Goal: Transaction & Acquisition: Book appointment/travel/reservation

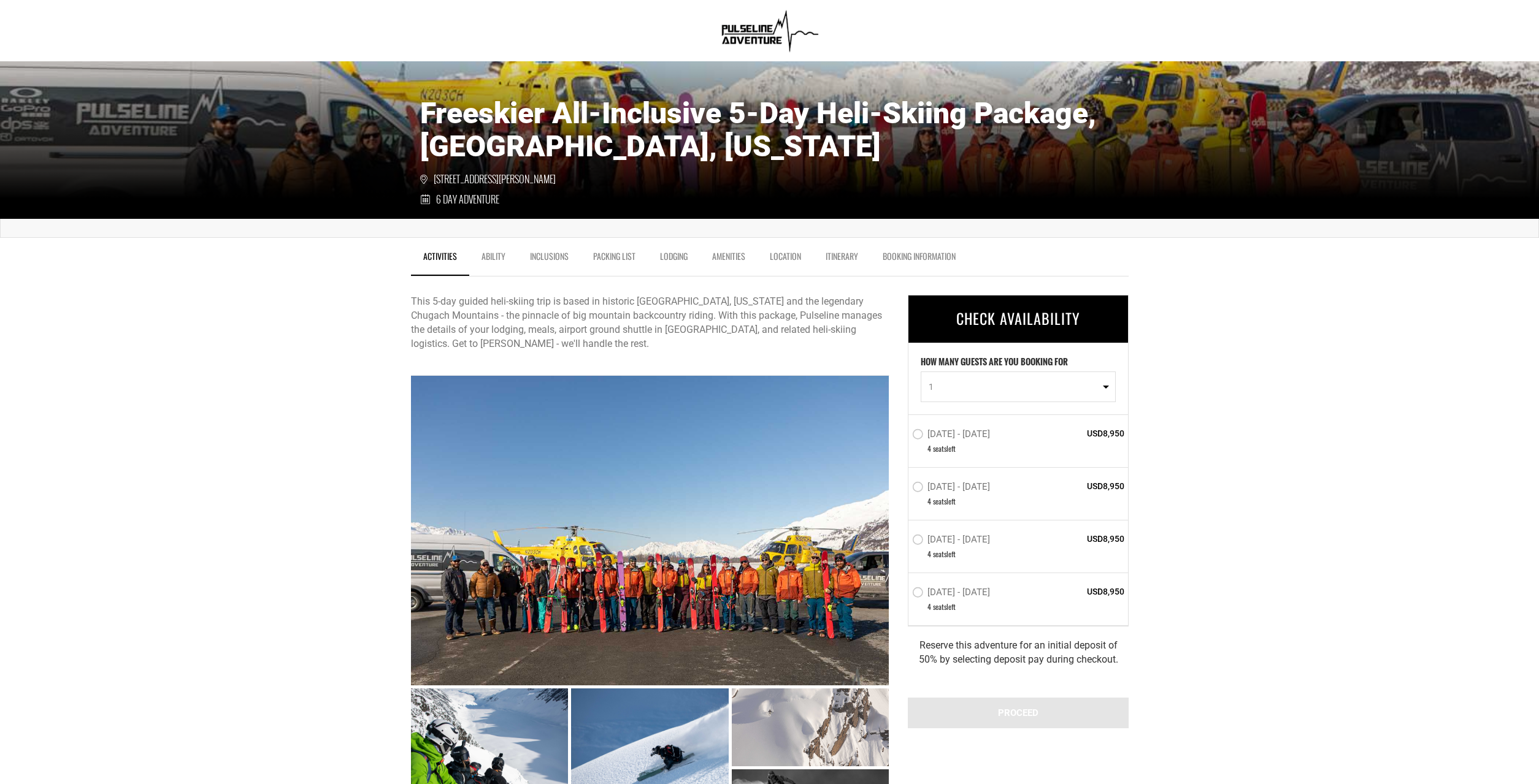
scroll to position [72, 0]
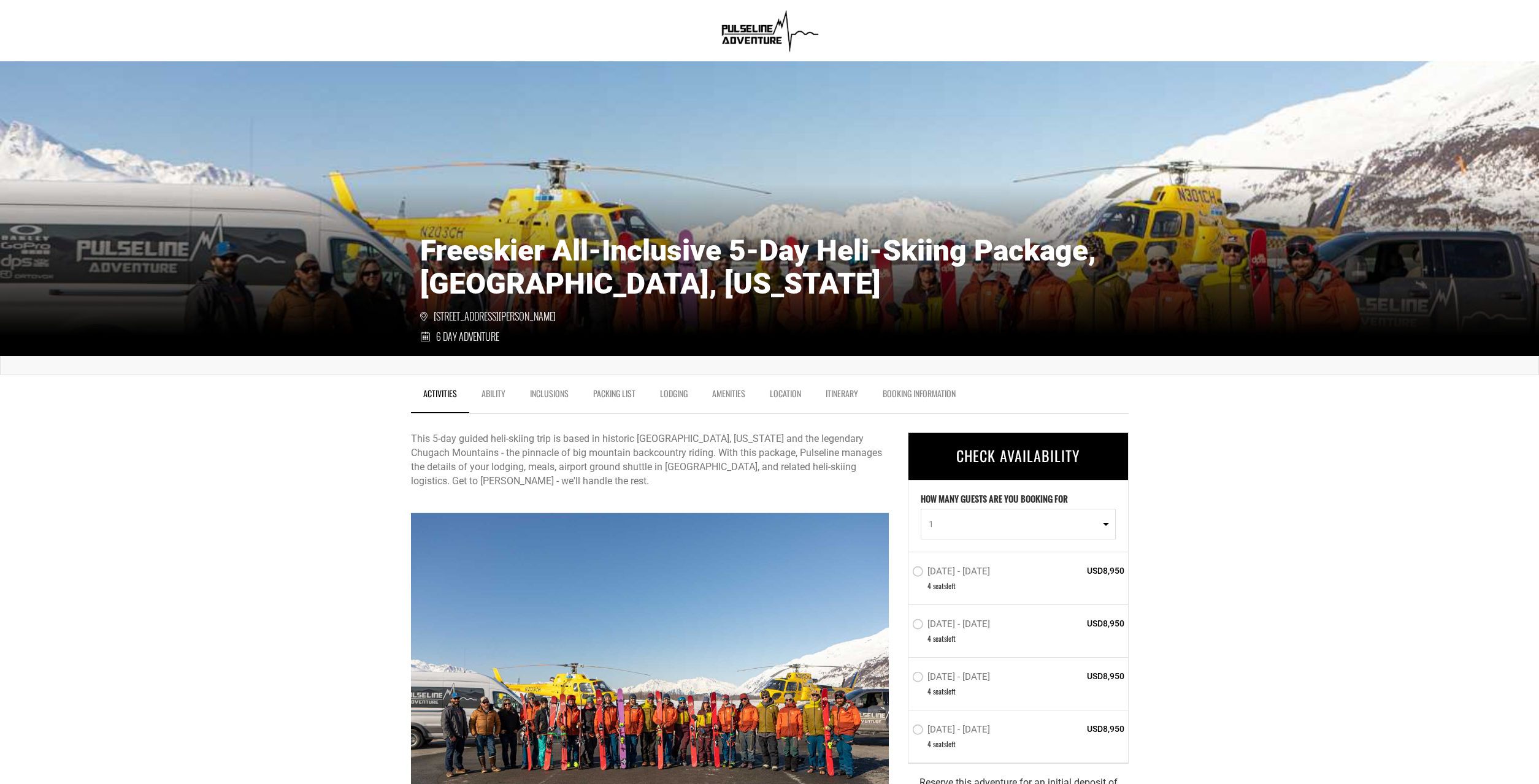
click at [732, 659] on div at bounding box center [650, 668] width 478 height 310
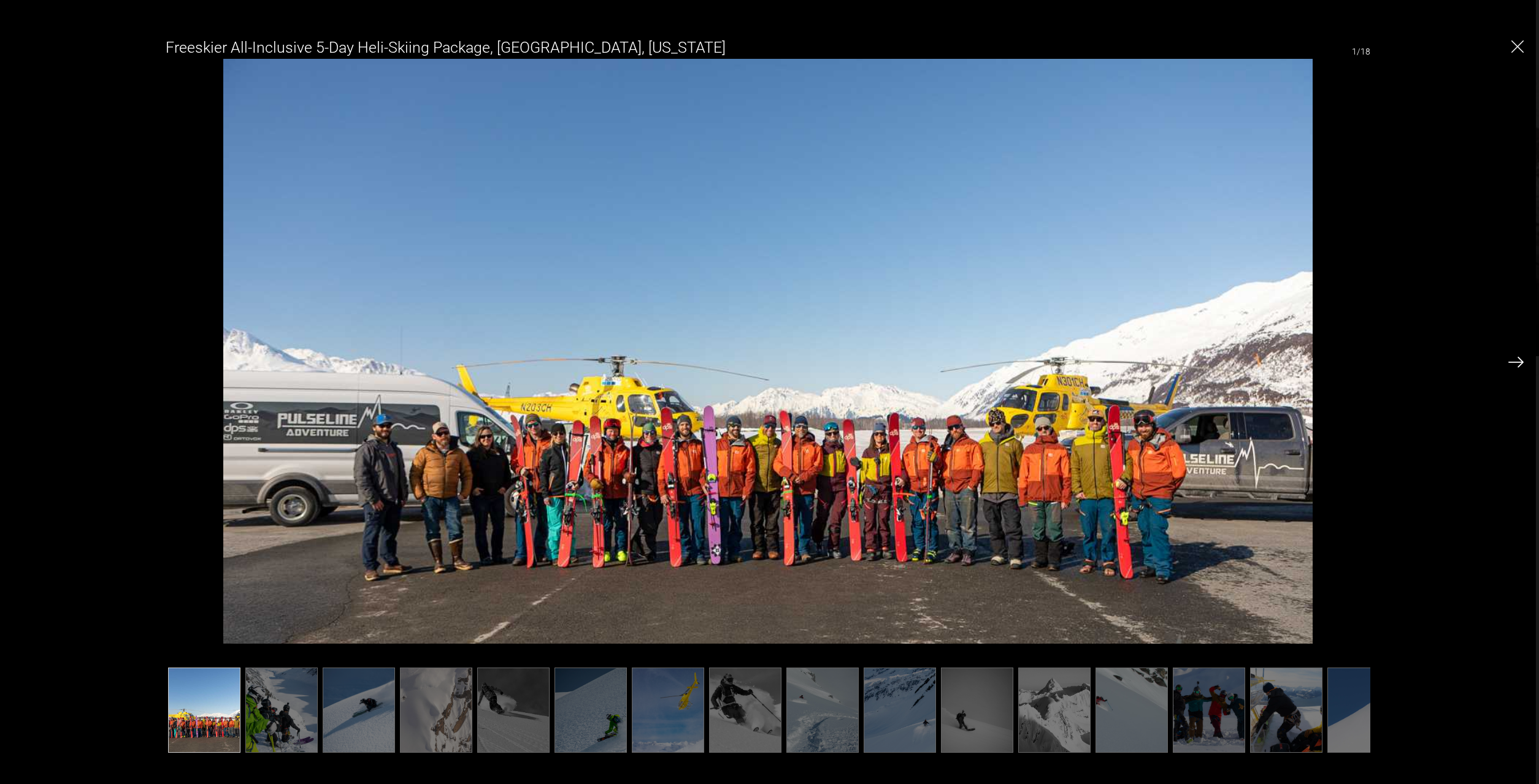
click at [320, 712] on ul at bounding box center [767, 710] width 1204 height 85
click at [296, 712] on img at bounding box center [281, 710] width 72 height 85
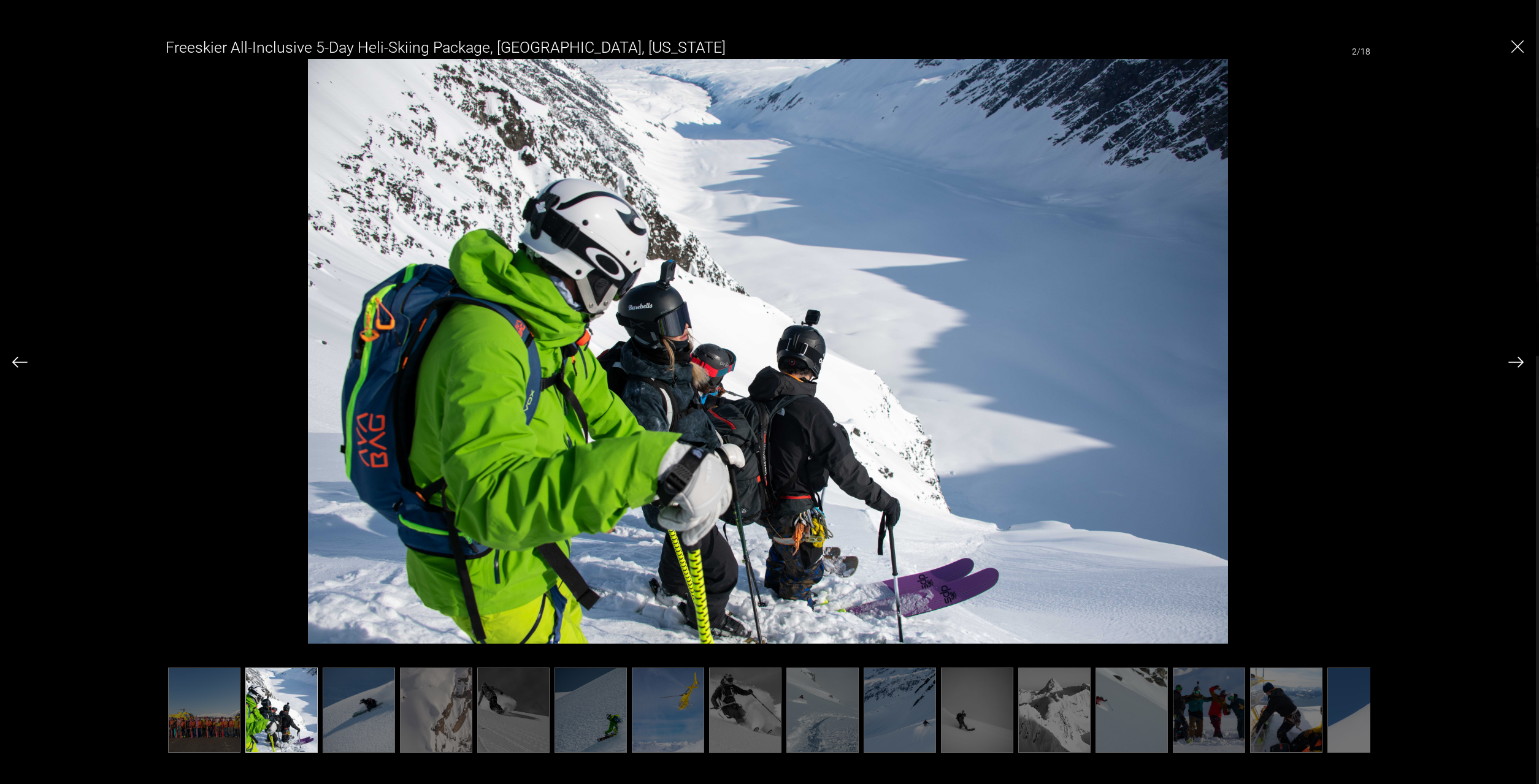
click at [364, 710] on img at bounding box center [359, 710] width 72 height 85
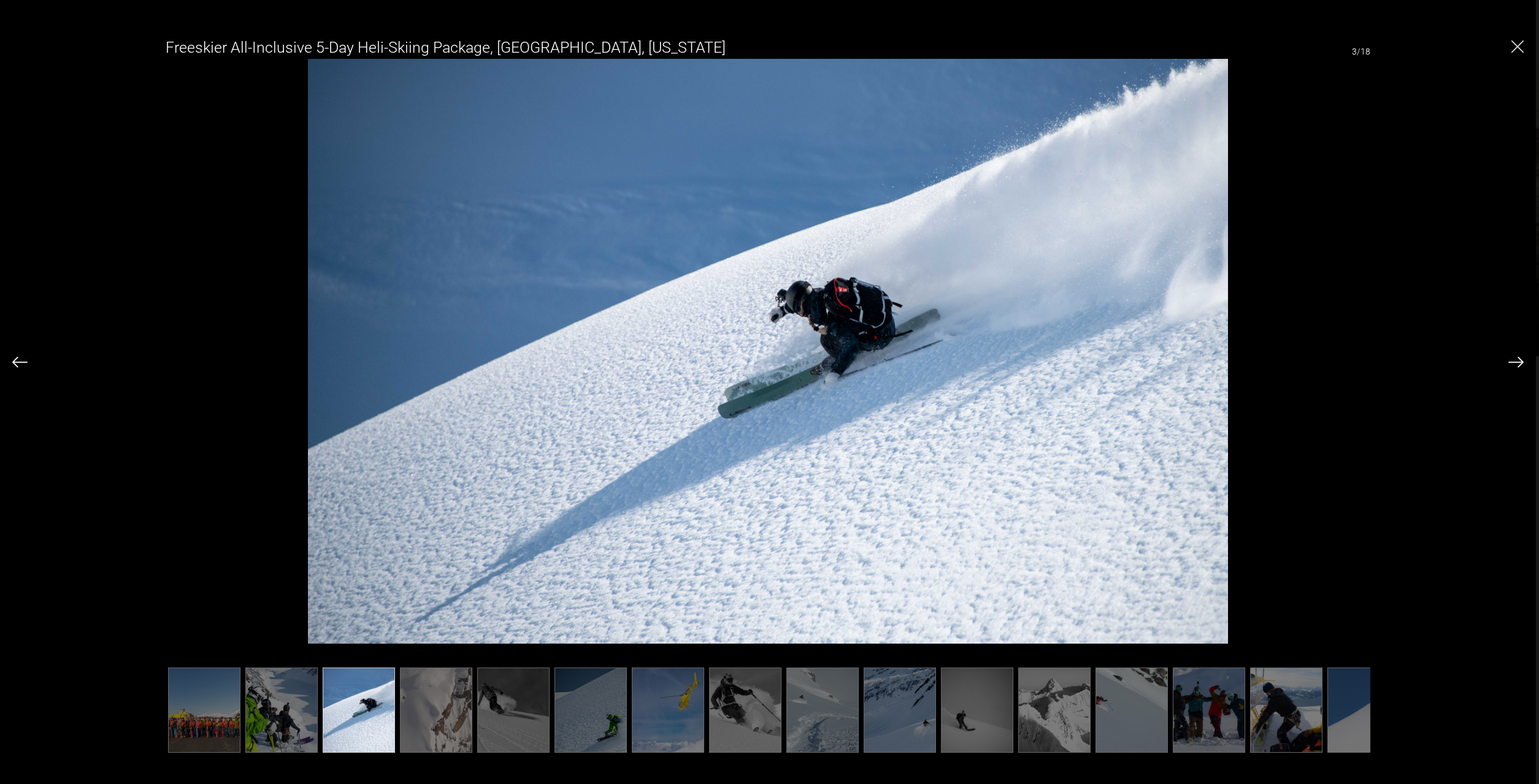
click at [316, 719] on img at bounding box center [281, 710] width 72 height 85
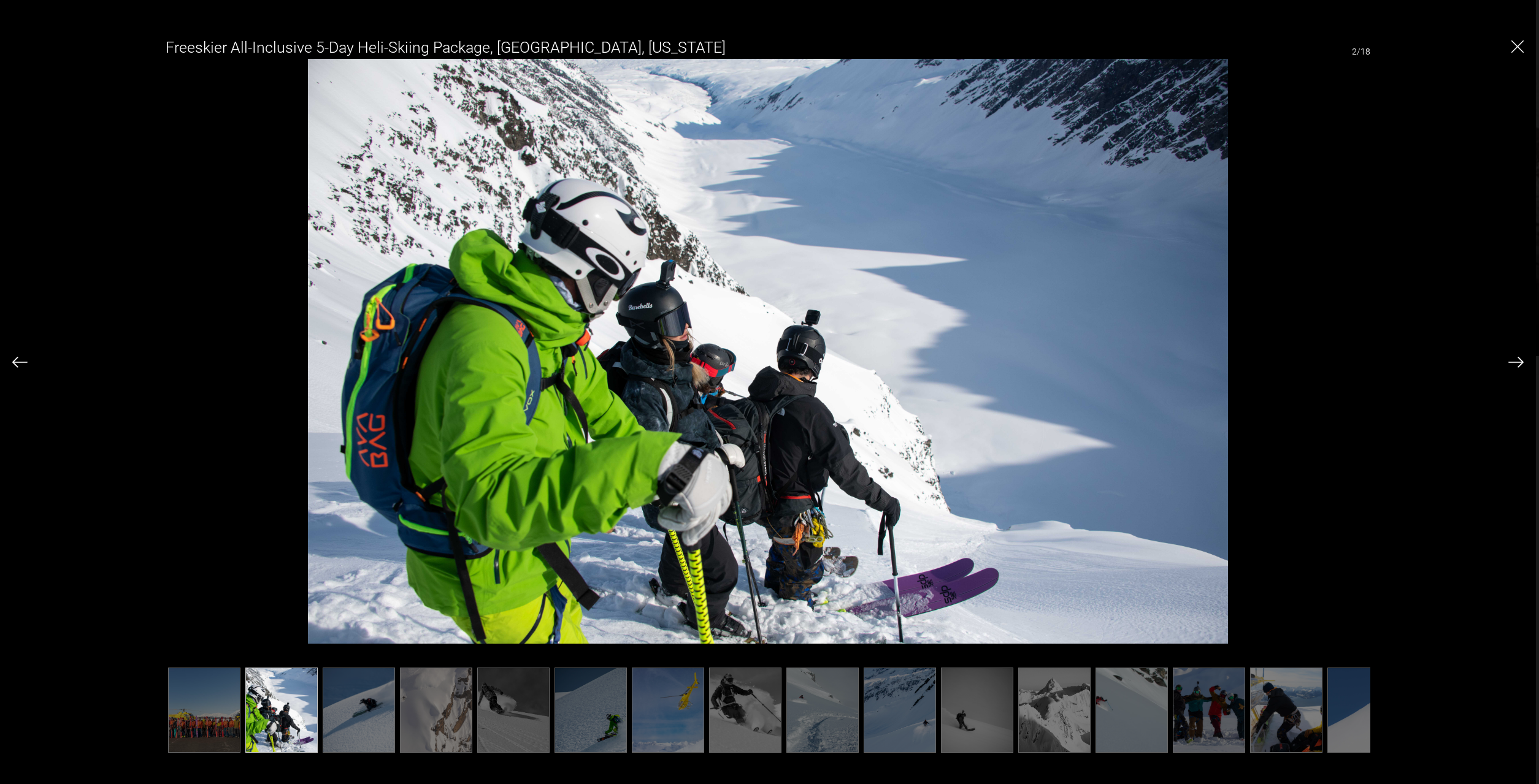
click at [351, 719] on img at bounding box center [359, 710] width 72 height 85
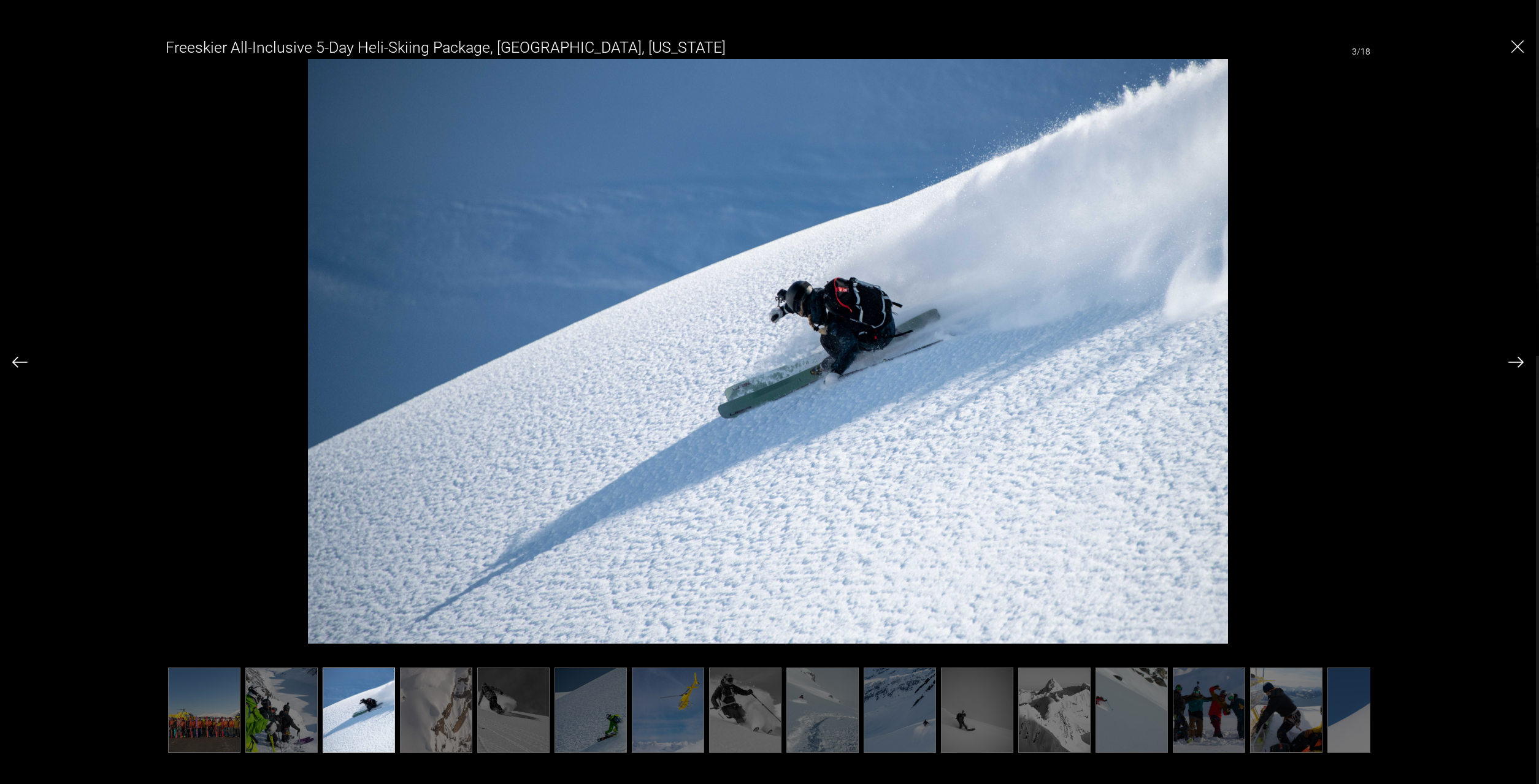
click at [413, 719] on img at bounding box center [436, 710] width 72 height 85
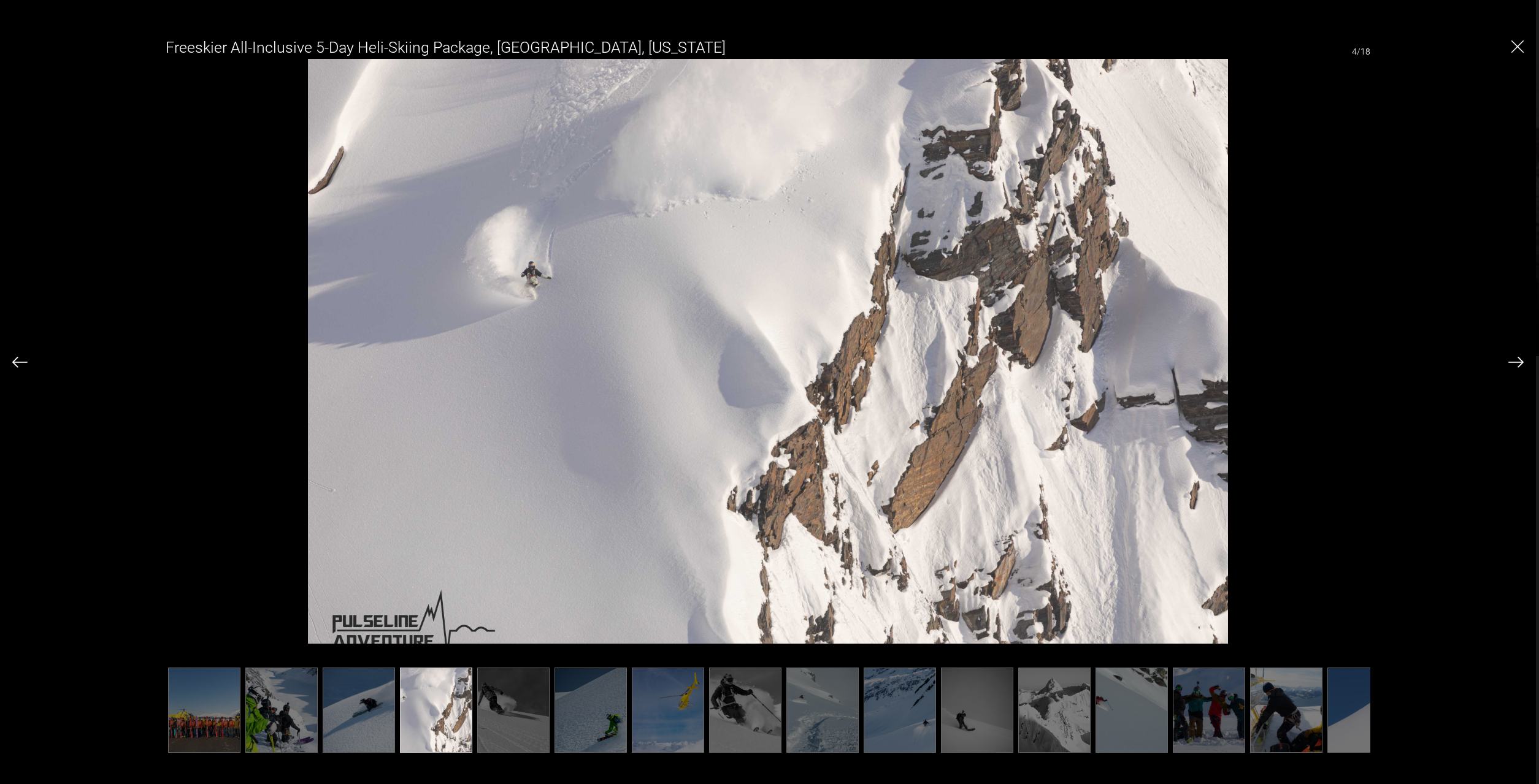
click at [463, 719] on img at bounding box center [436, 710] width 72 height 85
click at [547, 719] on img at bounding box center [513, 710] width 72 height 85
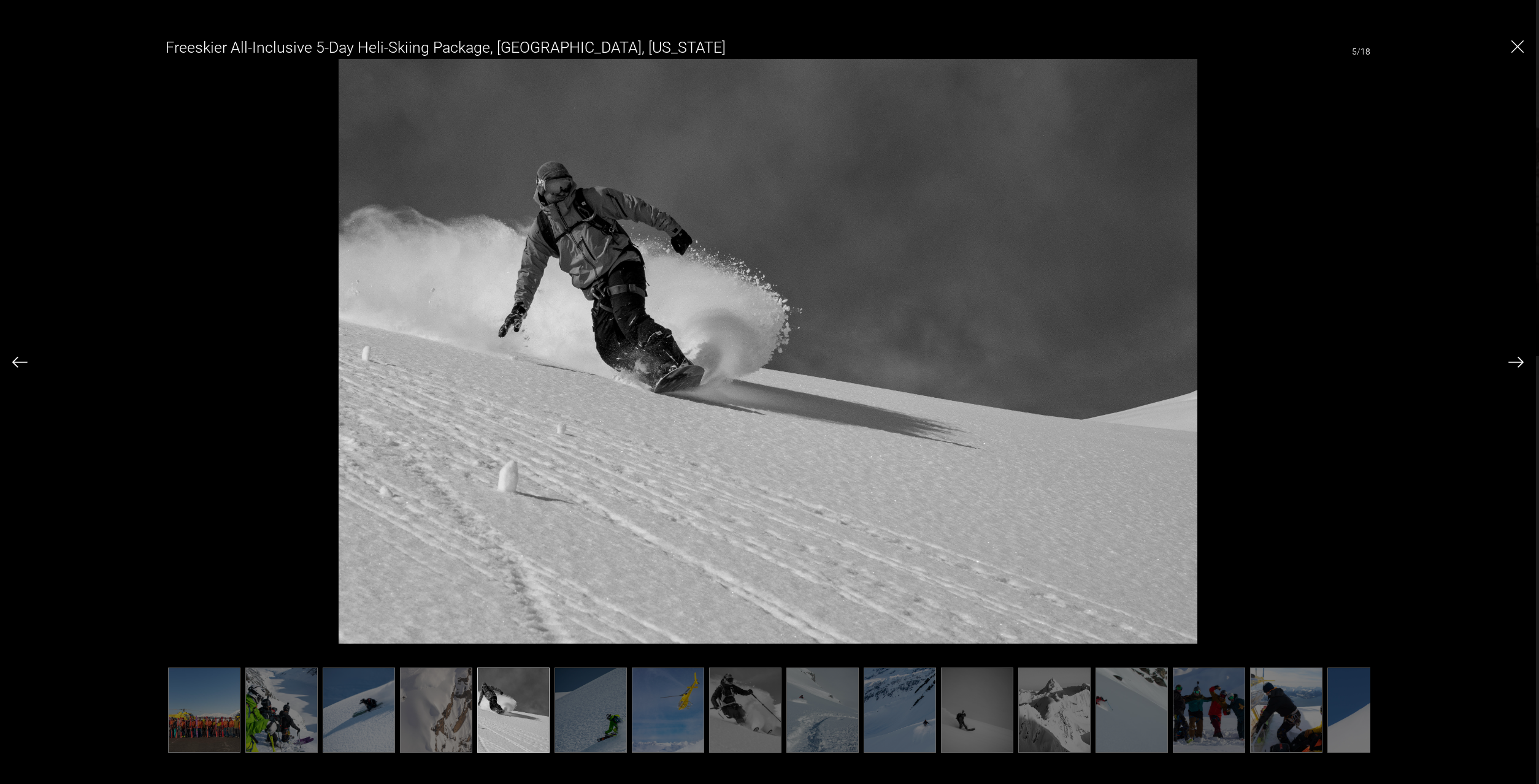
click at [579, 715] on img at bounding box center [590, 710] width 72 height 85
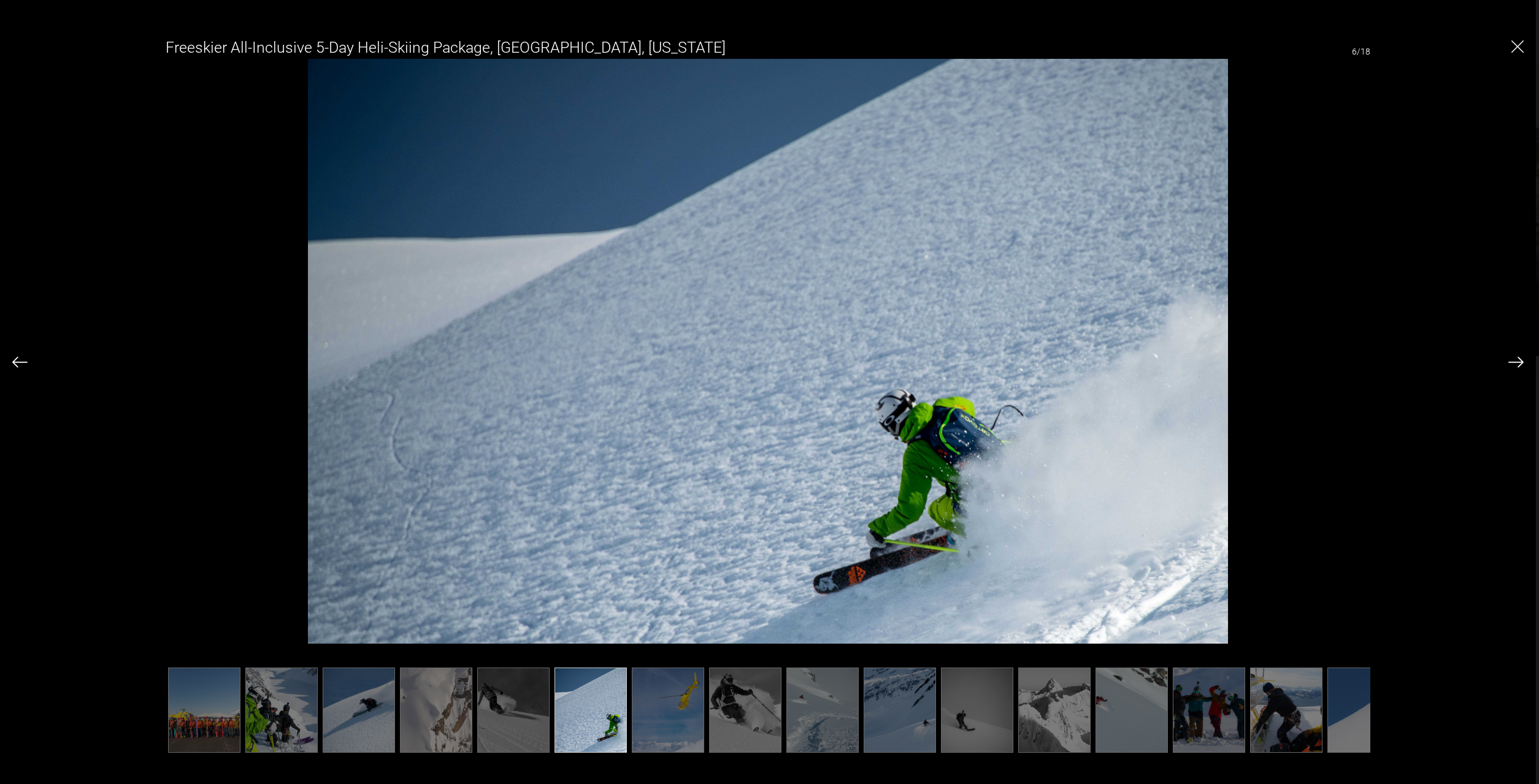
click at [654, 715] on img at bounding box center [667, 710] width 72 height 85
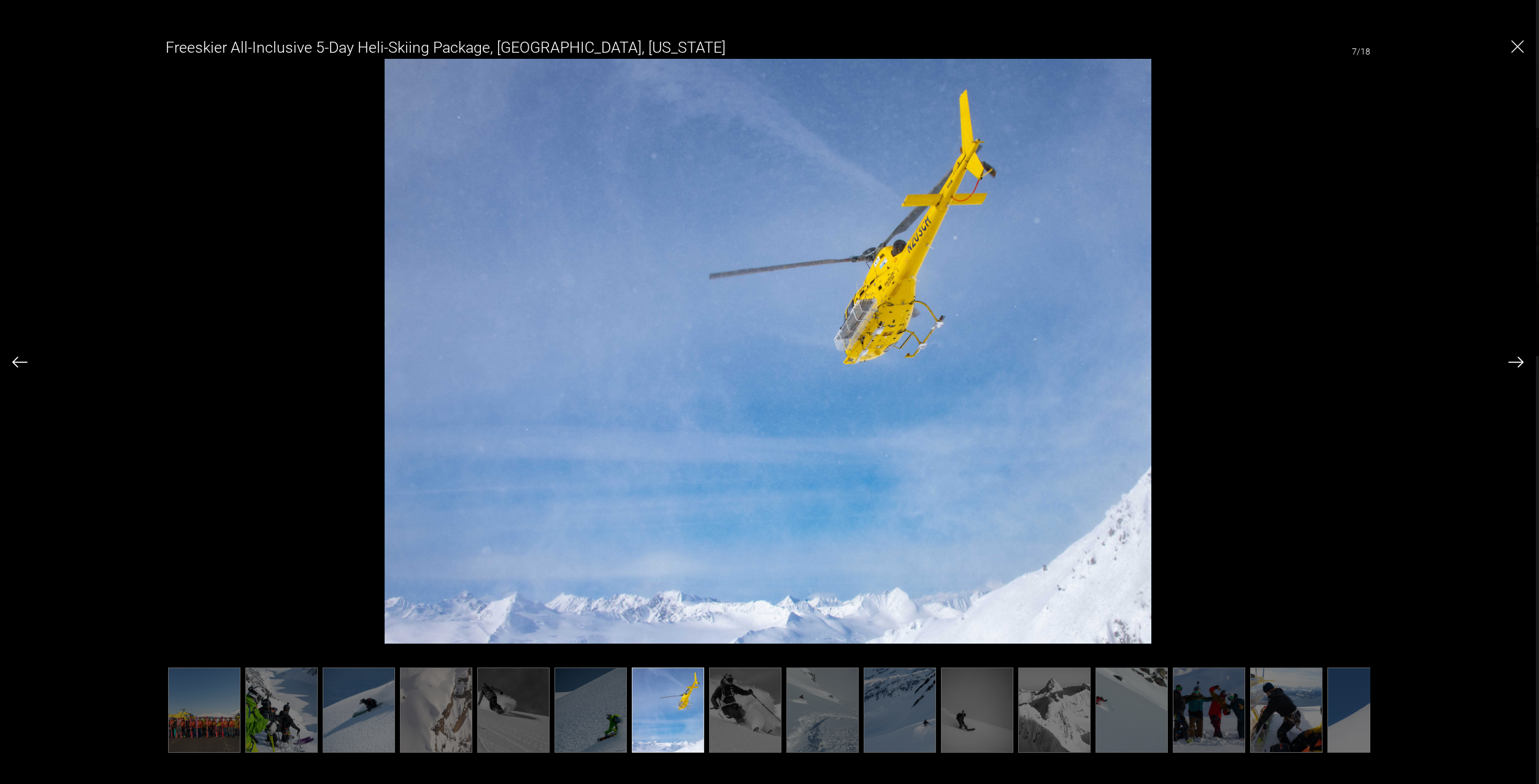
click at [713, 715] on img at bounding box center [745, 710] width 72 height 85
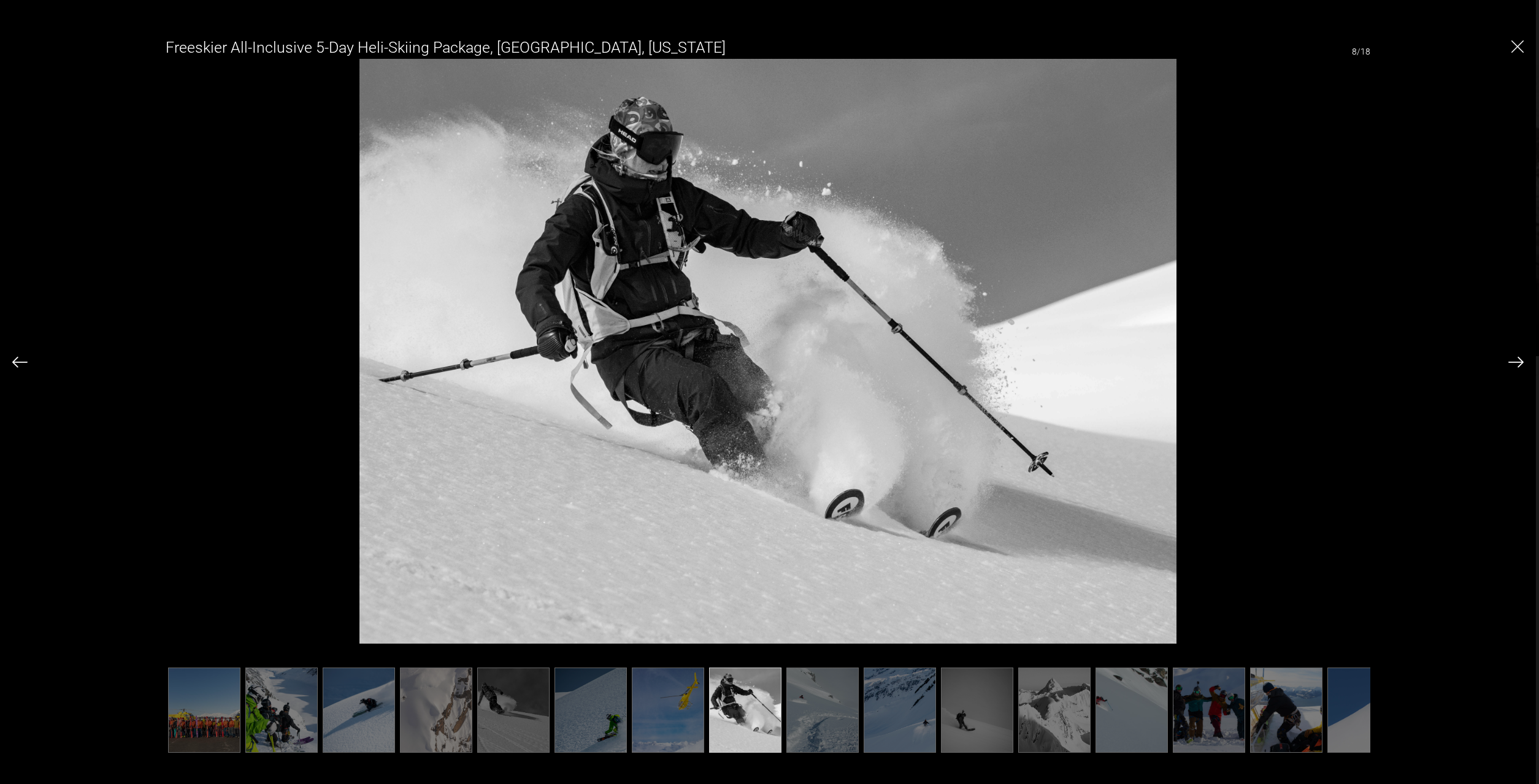
click at [791, 721] on img at bounding box center [822, 710] width 72 height 85
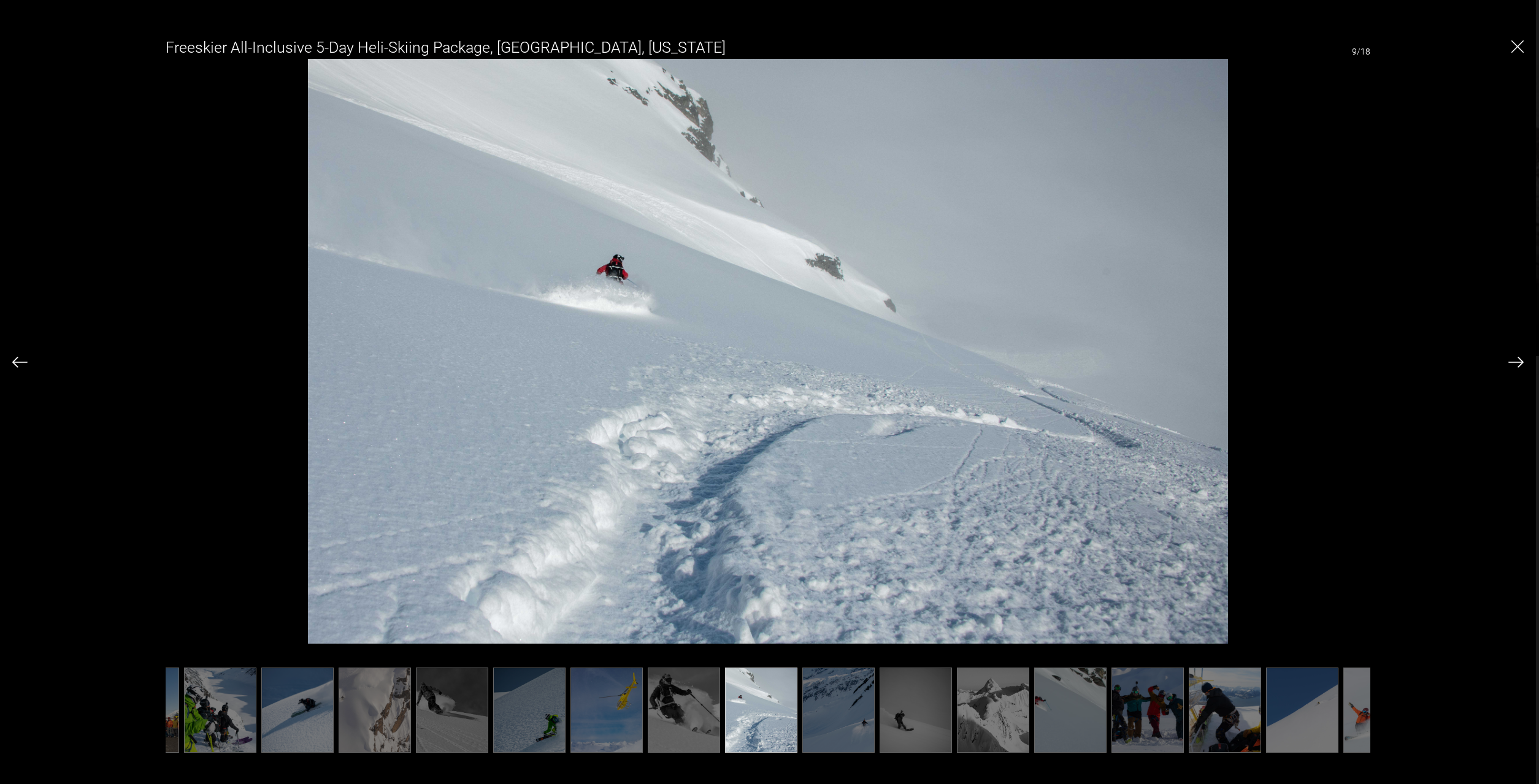
click at [822, 721] on img at bounding box center [838, 710] width 72 height 85
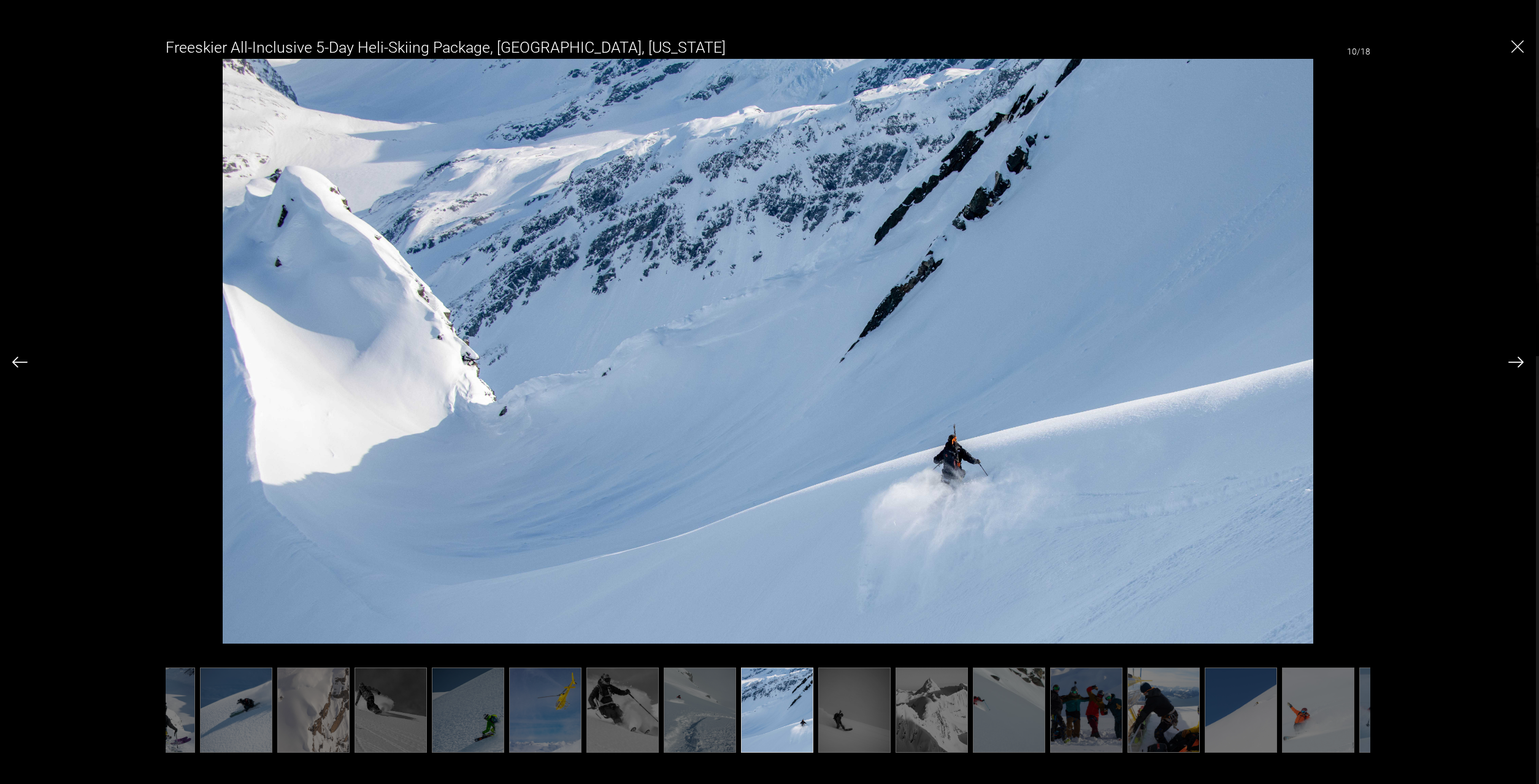
click at [862, 721] on img at bounding box center [854, 710] width 72 height 85
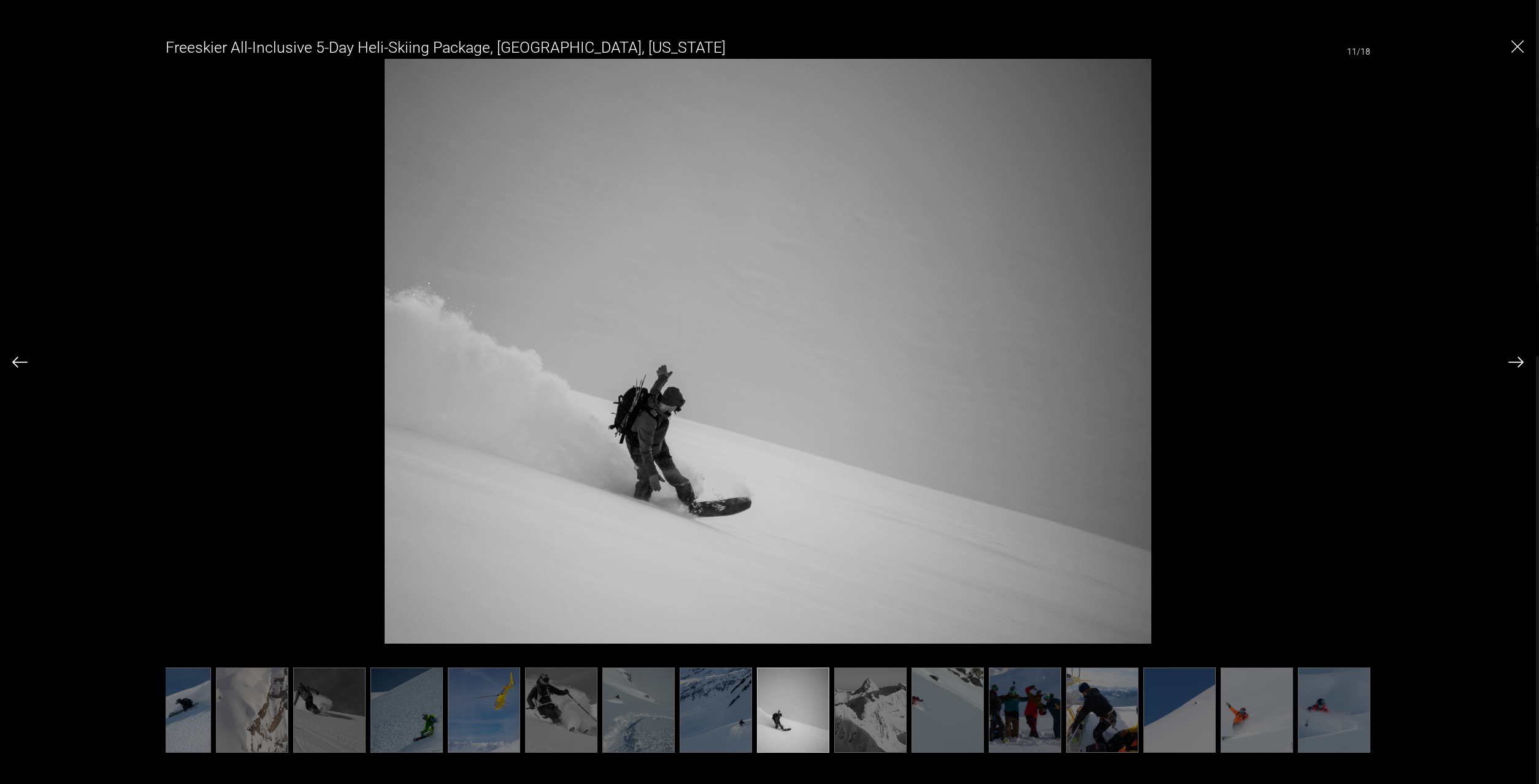
click at [925, 723] on img at bounding box center [947, 710] width 72 height 85
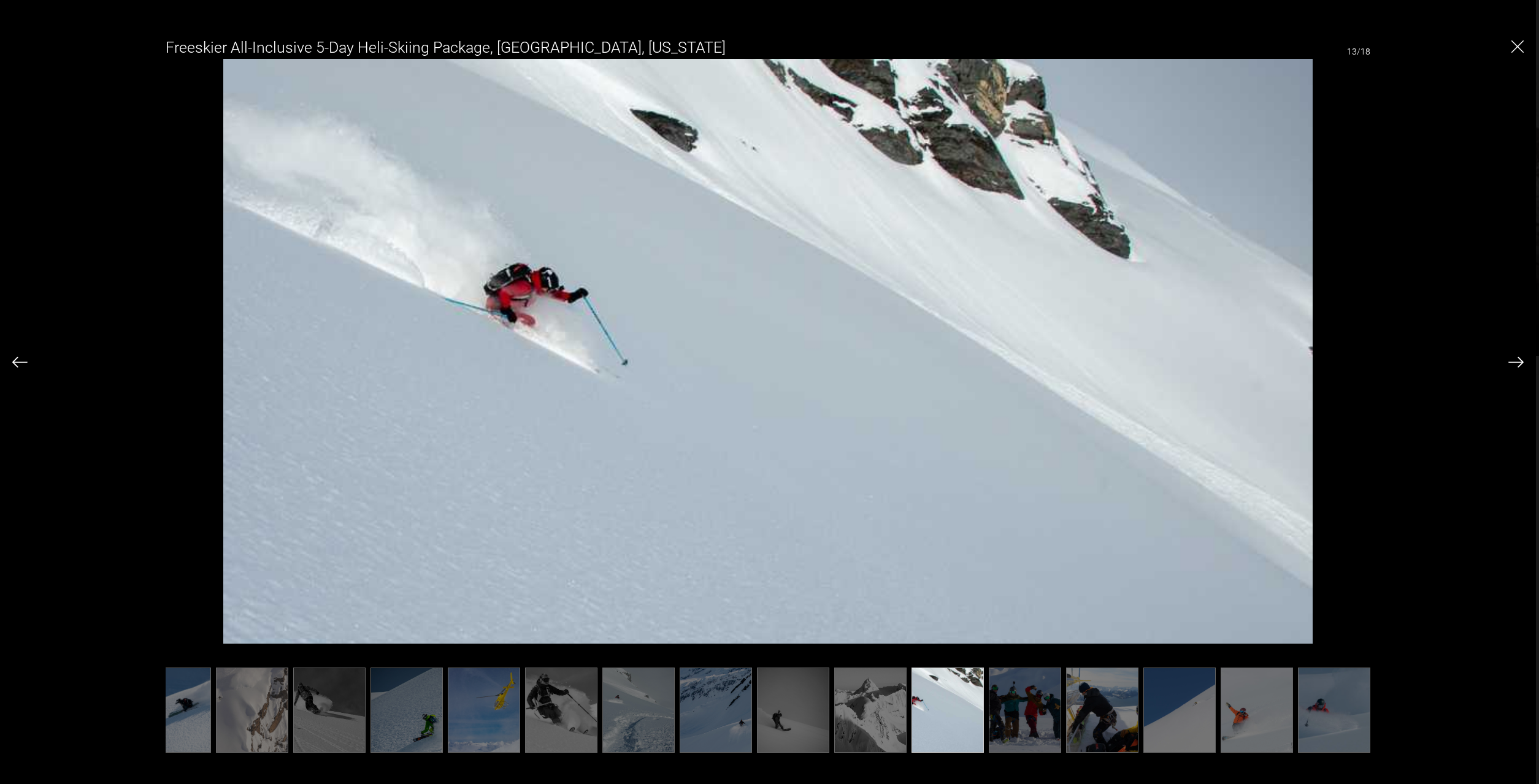
scroll to position [0, 187]
click at [1521, 48] on img "Close" at bounding box center [1517, 46] width 12 height 12
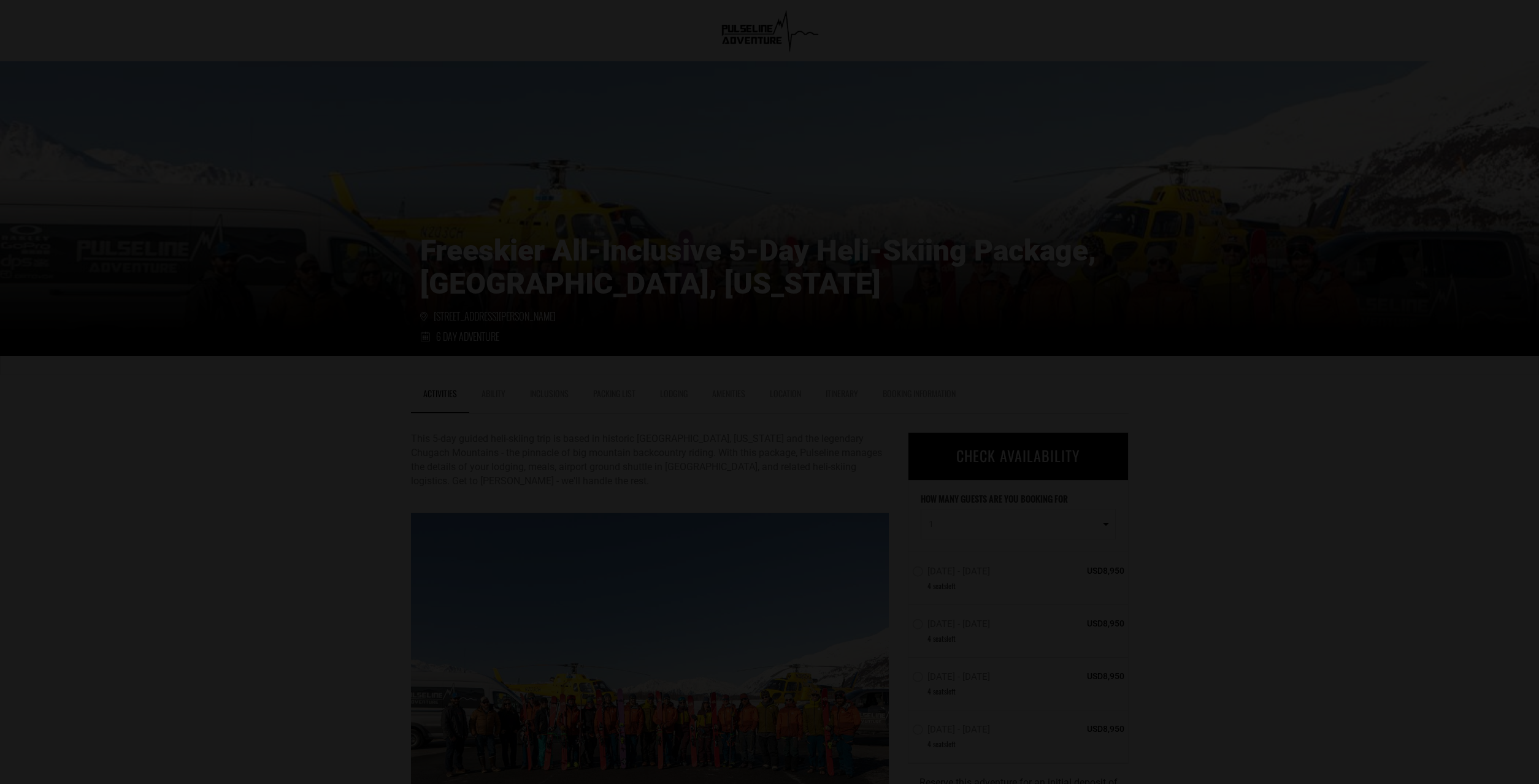
scroll to position [0, 0]
